Goal: Task Accomplishment & Management: Manage account settings

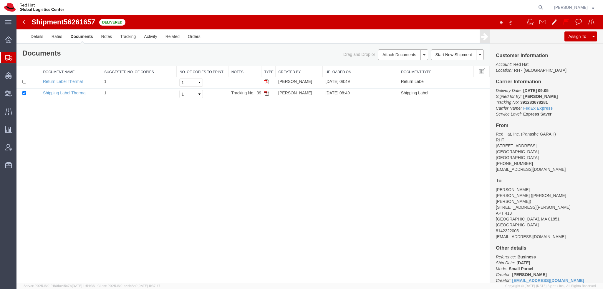
click at [0, 0] on span "Shipment Manager" at bounding box center [0, 0] width 0 height 0
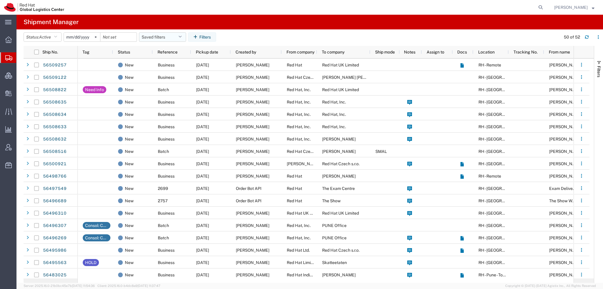
click at [182, 38] on icon "button" at bounding box center [179, 37] width 3 height 4
click at [179, 62] on span "Americas" at bounding box center [178, 62] width 77 height 11
type input "[DATE]"
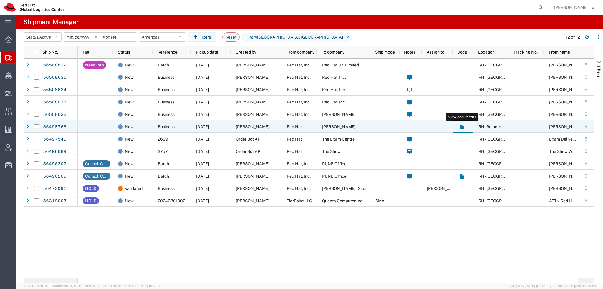
click at [460, 126] on icon at bounding box center [462, 127] width 5 height 5
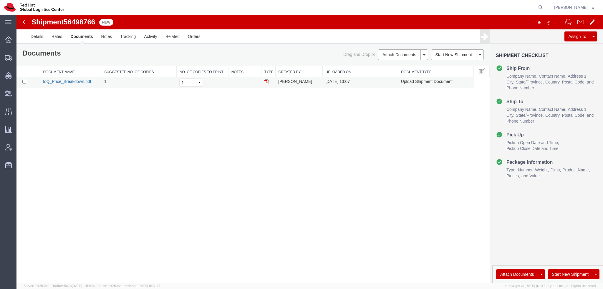
click at [53, 81] on link "IoQ_Price_Breakdown.pdf" at bounding box center [67, 81] width 48 height 5
click at [33, 38] on link "Details" at bounding box center [37, 36] width 21 height 14
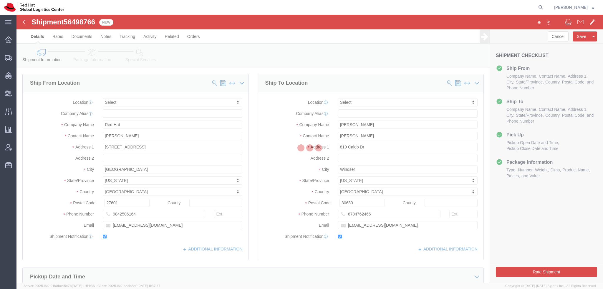
select select
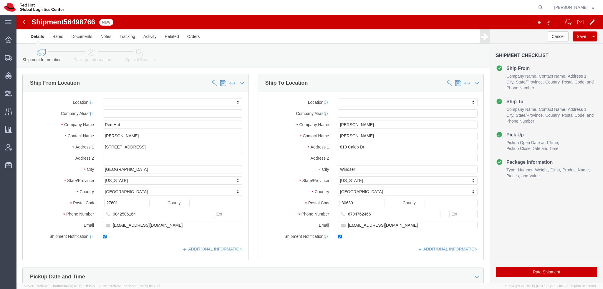
click at [0, 0] on span "Shipment Manager" at bounding box center [0, 0] width 0 height 0
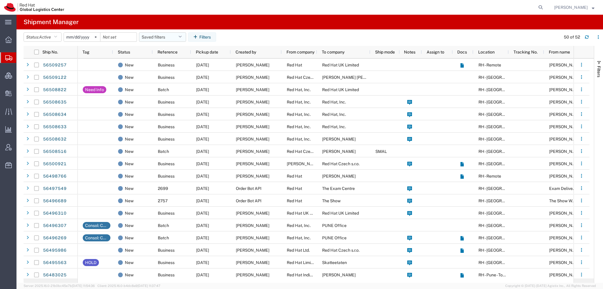
click at [182, 33] on button "Saved filters" at bounding box center [162, 36] width 47 height 9
click at [157, 59] on span "Americas" at bounding box center [178, 62] width 77 height 11
type input "[DATE]"
